Goal: Task Accomplishment & Management: Use online tool/utility

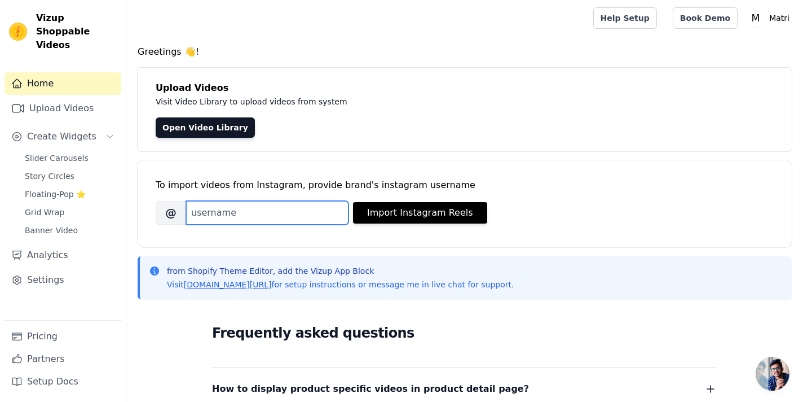
click at [215, 218] on input "Brand's Instagram Username" at bounding box center [267, 213] width 162 height 24
type input "matriofficial"
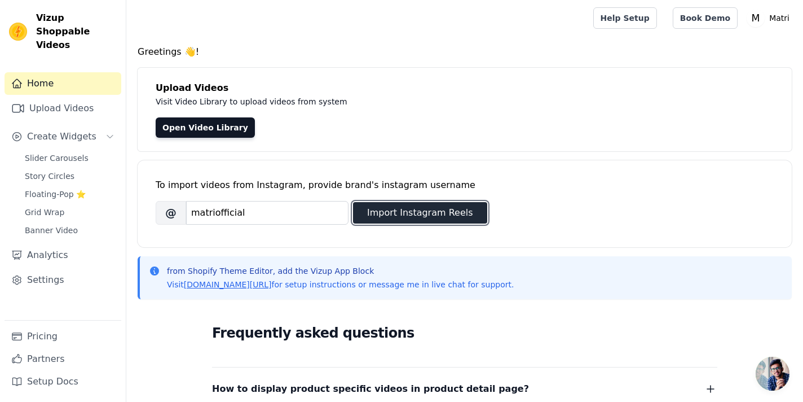
click at [390, 215] on button "Import Instagram Reels" at bounding box center [420, 212] width 134 height 21
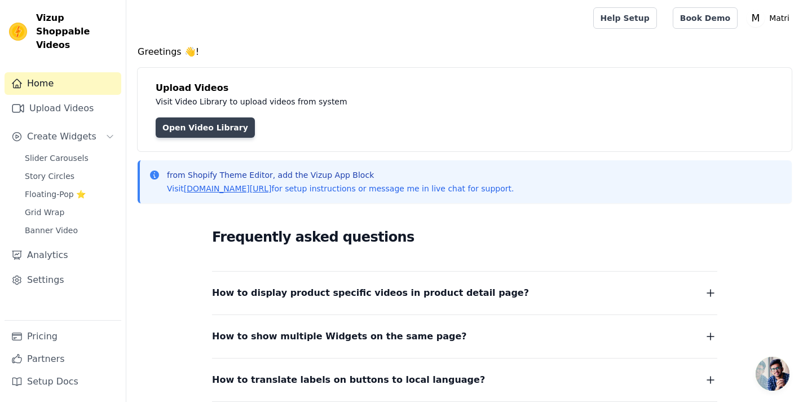
click at [215, 129] on link "Open Video Library" at bounding box center [205, 127] width 99 height 20
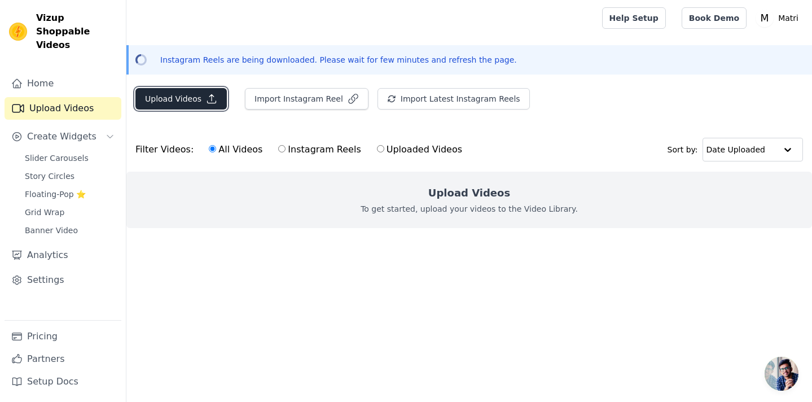
click at [160, 98] on button "Upload Videos" at bounding box center [180, 98] width 91 height 21
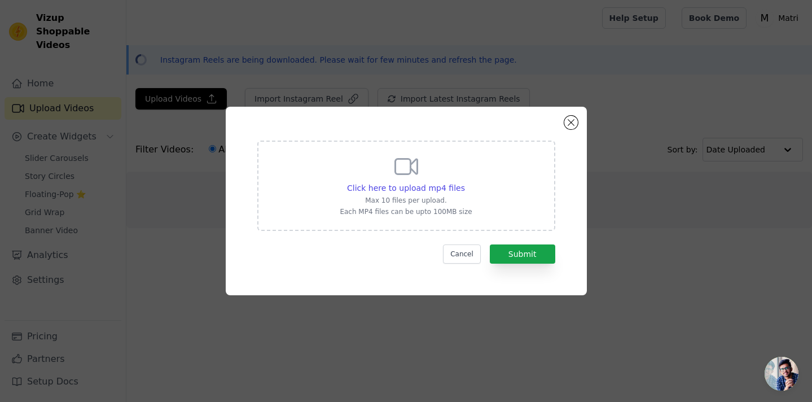
click at [475, 191] on div "Click here to upload mp4 files Max 10 files per upload. Each MP4 files can be u…" at bounding box center [406, 185] width 298 height 90
click at [465, 182] on input "Click here to upload mp4 files Max 10 files per upload. Each MP4 files can be u…" at bounding box center [464, 182] width 1 height 1
type input "C:\fakepath\I tried the most advanced Period Pain relief device on a runnig tra…"
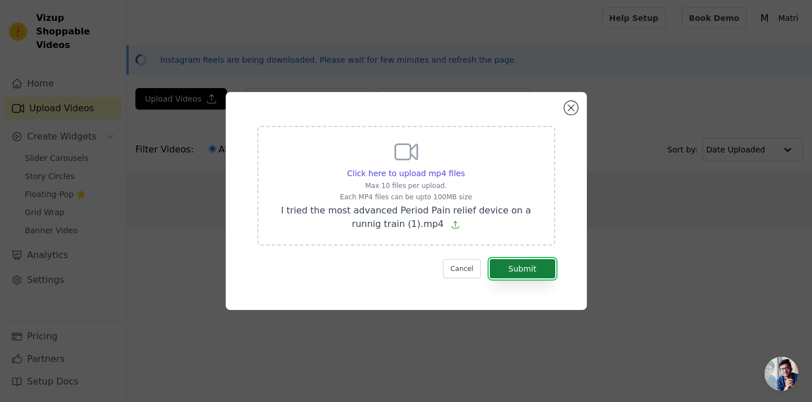
click at [518, 268] on button "Submit" at bounding box center [522, 268] width 65 height 19
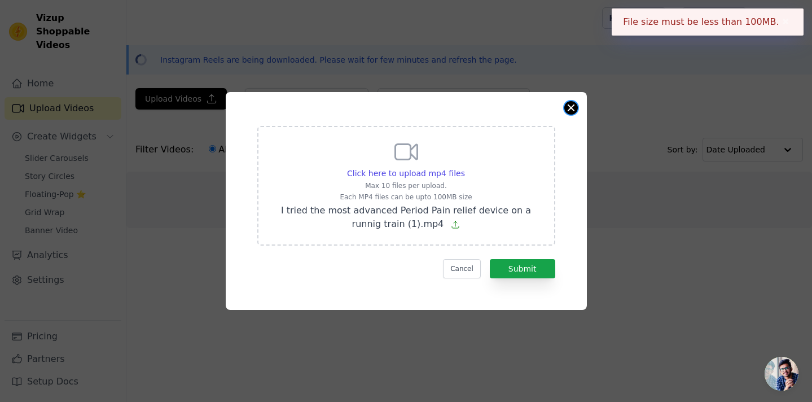
click at [567, 113] on button "Close modal" at bounding box center [571, 108] width 14 height 14
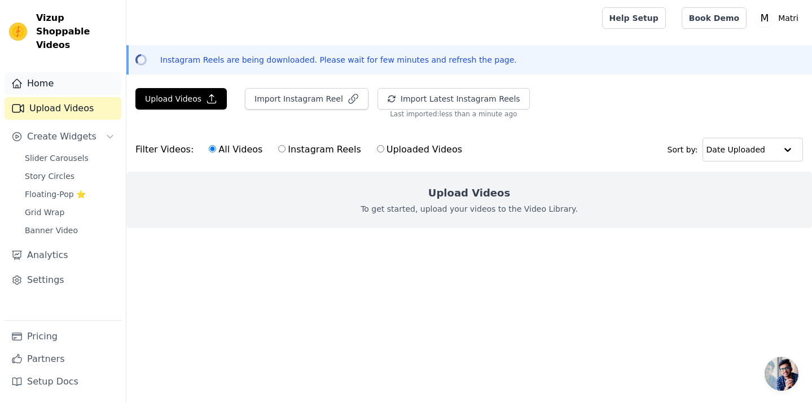
click at [77, 73] on link "Home" at bounding box center [63, 83] width 117 height 23
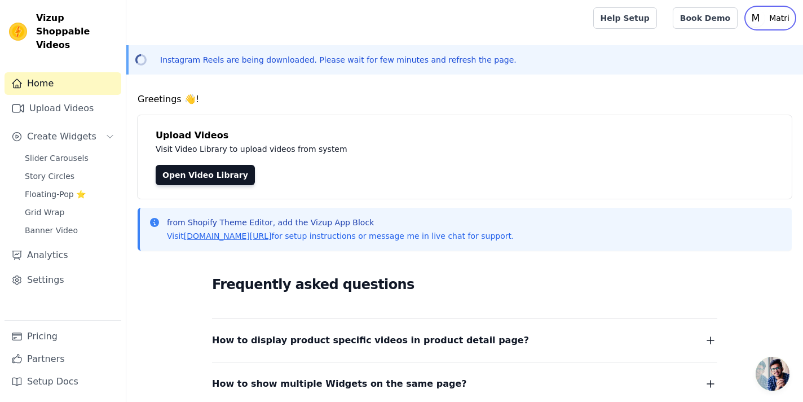
click at [781, 20] on p "Matri" at bounding box center [779, 18] width 29 height 20
click at [66, 204] on link "Grid Wrap" at bounding box center [69, 212] width 103 height 16
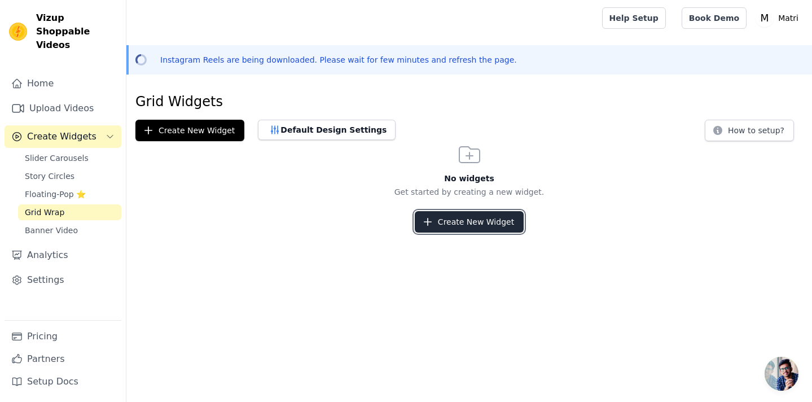
click at [479, 228] on button "Create New Widget" at bounding box center [469, 221] width 109 height 21
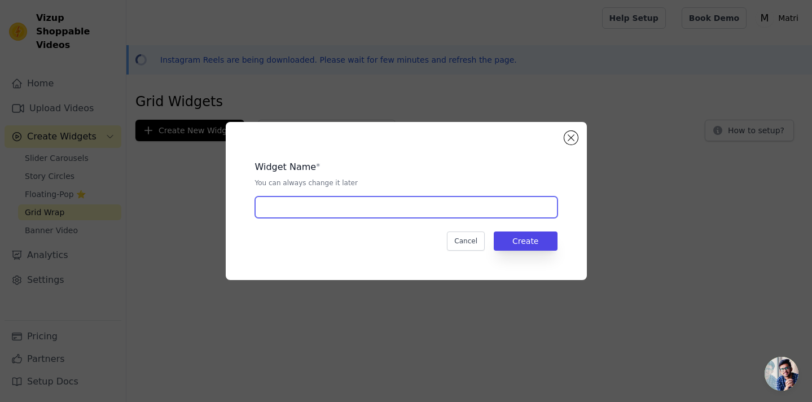
click at [483, 213] on input "text" at bounding box center [406, 206] width 302 height 21
type input "Matri"
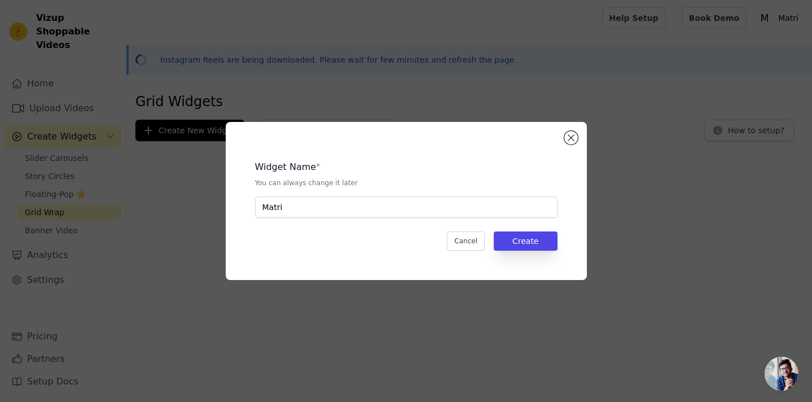
click at [514, 252] on div "Widget Name * You can always change it later Matri Cancel Create" at bounding box center [406, 201] width 325 height 122
click at [516, 240] on button "Create" at bounding box center [526, 240] width 64 height 19
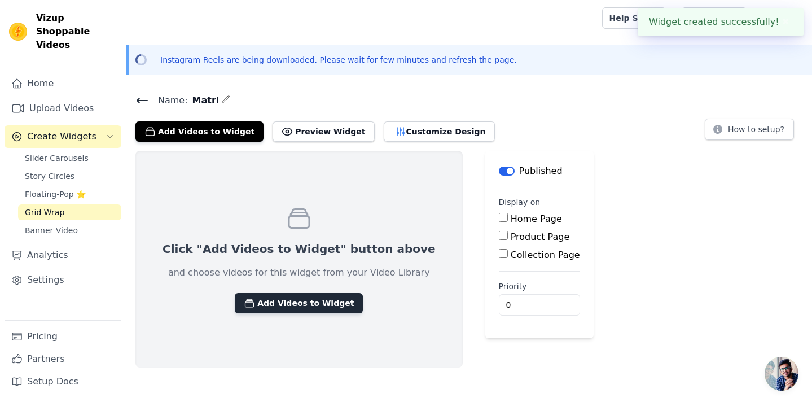
click at [302, 303] on button "Add Videos to Widget" at bounding box center [299, 303] width 128 height 20
